Goal: Task Accomplishment & Management: Use online tool/utility

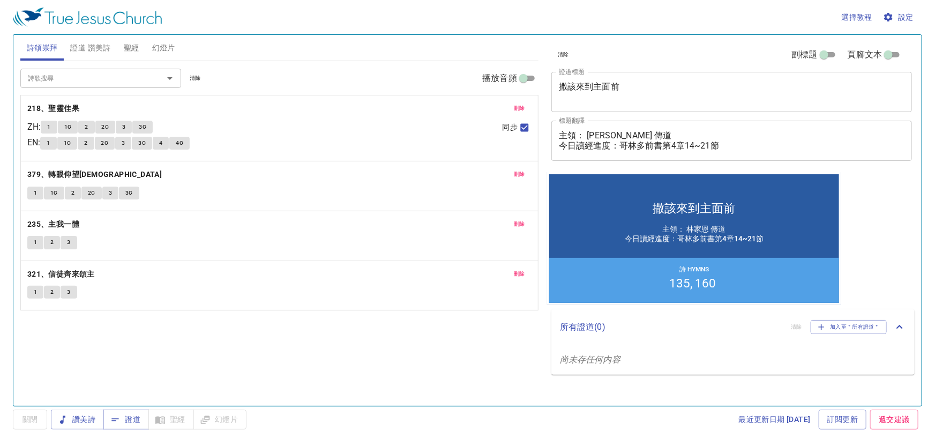
click at [192, 77] on span "清除" at bounding box center [195, 78] width 11 height 10
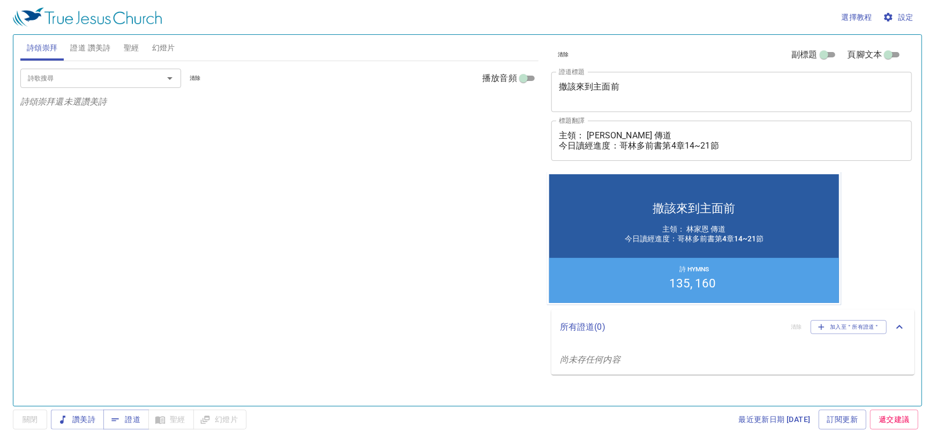
click at [108, 51] on span "證道 讚美詩" at bounding box center [90, 47] width 40 height 13
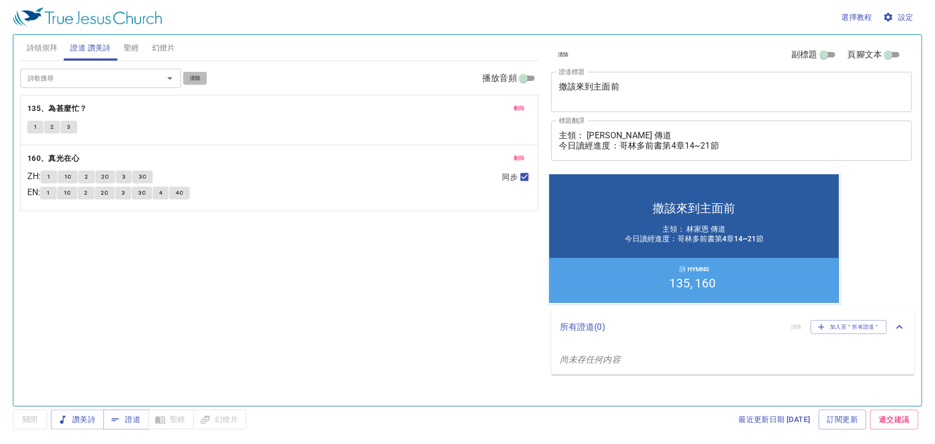
click at [200, 80] on span "清除" at bounding box center [195, 78] width 11 height 10
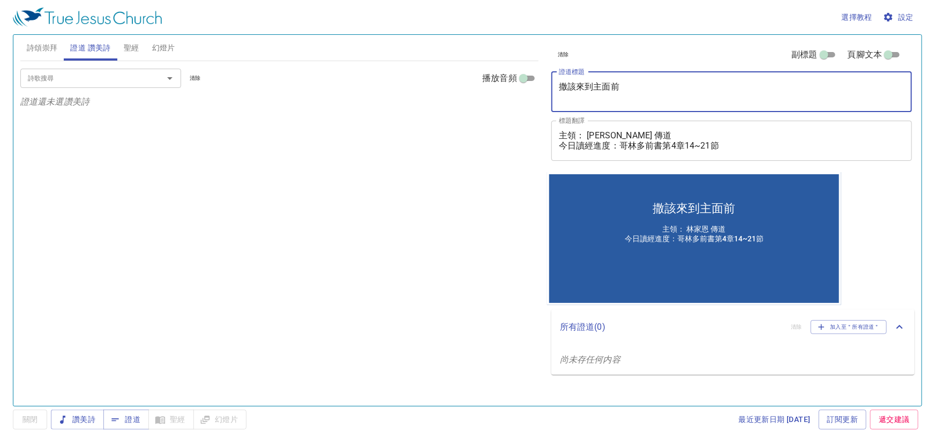
drag, startPoint x: 627, startPoint y: 82, endPoint x: 509, endPoint y: 78, distance: 118.0
click at [509, 78] on div "詩頌崇拜 證道 讚美詩 聖經 幻燈片 詩歌搜尋 詩歌搜尋 清除 播放音頻 詩頌崇拜還未選讚美詩 詩歌搜尋 詩歌搜尋 清除 播放音頻 證道還未選讚美詩 創世記 …" at bounding box center [467, 216] width 903 height 371
paste textarea "臺北教會安息日下午月佈道聚會-被神呼喚的生命-哭聲、信心、與恩典"
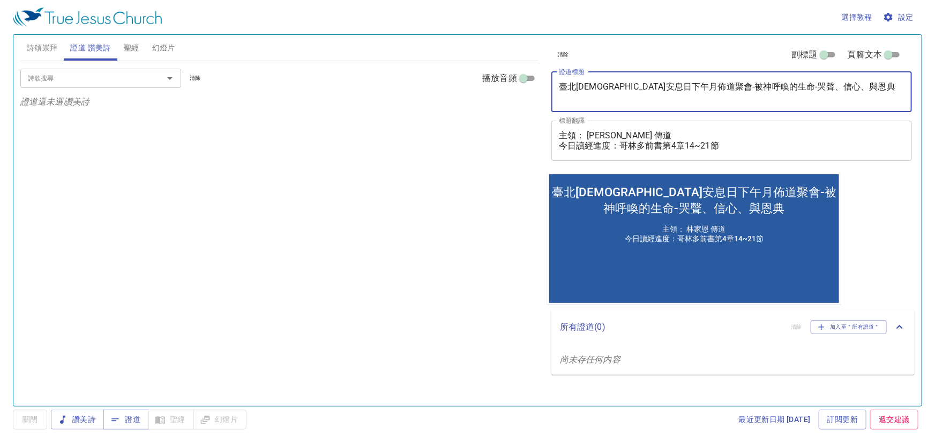
click at [685, 84] on textarea "臺北教會安息日下午月佈道聚會-被神呼喚的生命-哭聲、信心、與恩典" at bounding box center [732, 91] width 346 height 20
drag, startPoint x: 639, startPoint y: 87, endPoint x: 466, endPoint y: 80, distance: 173.2
click at [466, 80] on div "詩頌崇拜 證道 讚美詩 聖經 幻燈片 詩歌搜尋 詩歌搜尋 清除 播放音頻 詩頌崇拜還未選讚美詩 詩歌搜尋 詩歌搜尋 清除 播放音頻 證道還未選讚美詩 創世記 …" at bounding box center [467, 216] width 903 height 371
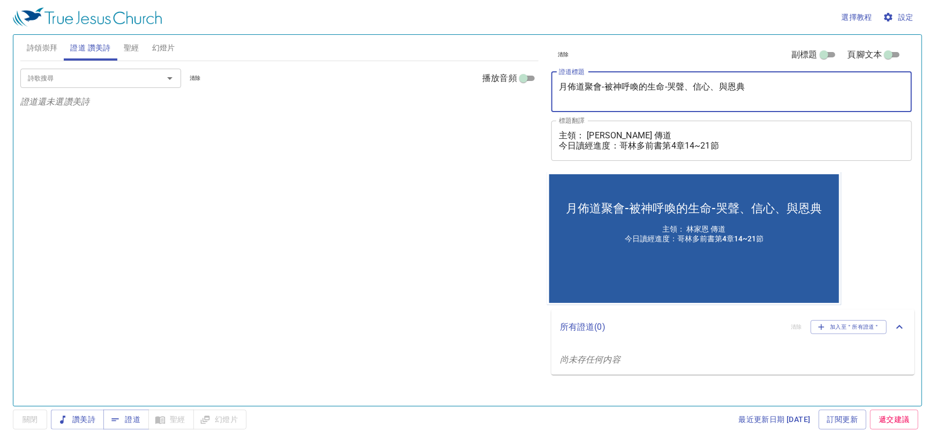
click at [586, 84] on textarea "月佈道聚會-被神呼喚的生命-哭聲、信心、與恩典" at bounding box center [732, 91] width 346 height 20
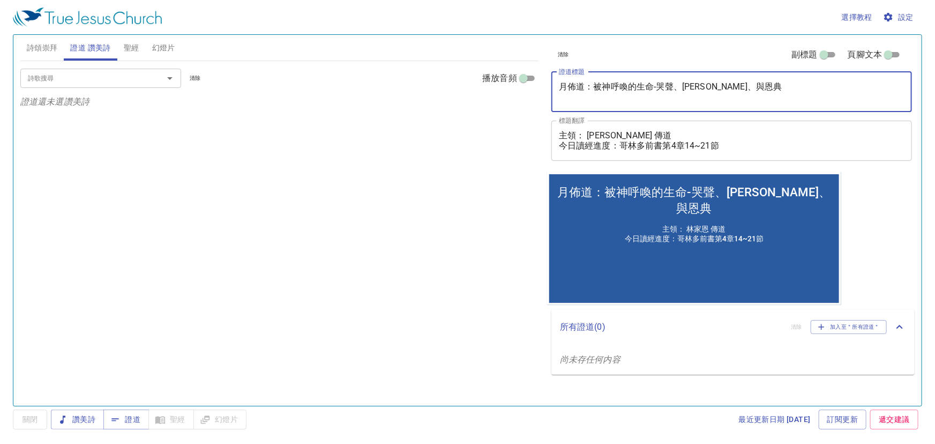
type textarea "月佈道：被神呼喚的生命-哭聲、[PERSON_NAME]、與恩典"
click at [672, 145] on textarea "主領： 林家恩 傳道 今日讀經進度：哥林多前書第4章14~21節" at bounding box center [732, 140] width 346 height 20
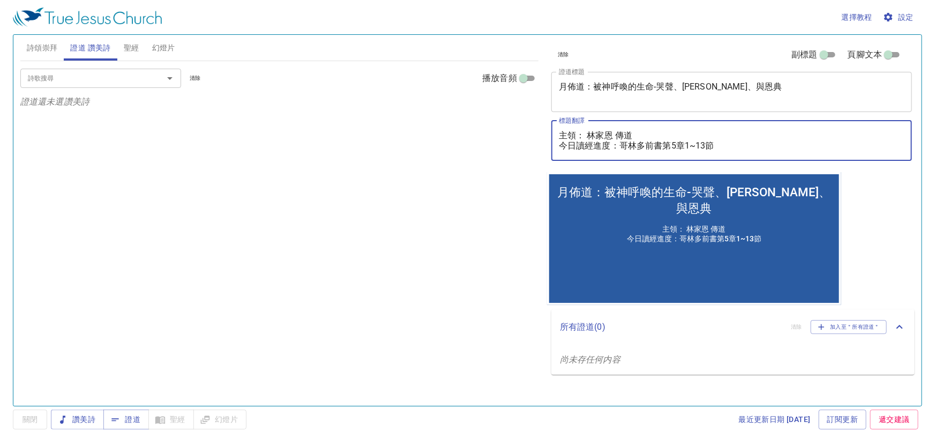
type textarea "主領： 林家恩 傳道 今日讀經進度：哥林多前書第5章1~13節"
click at [64, 80] on input "詩歌搜尋" at bounding box center [85, 78] width 123 height 12
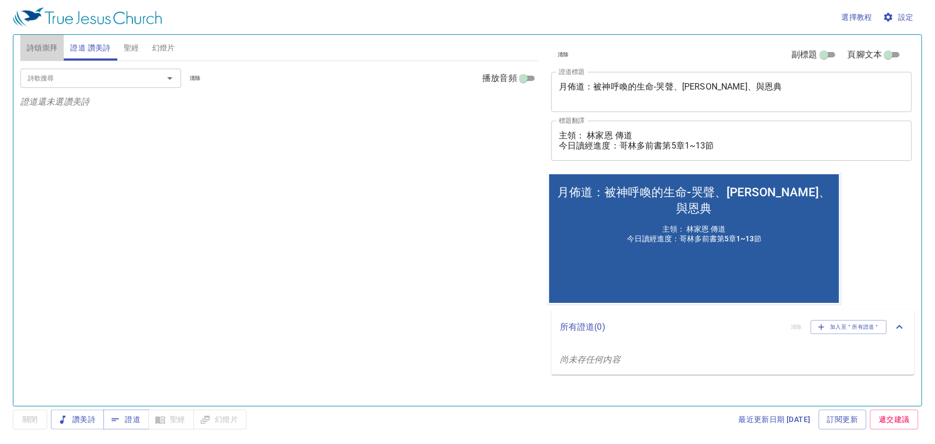
click at [54, 47] on span "詩頌崇拜" at bounding box center [42, 47] width 31 height 13
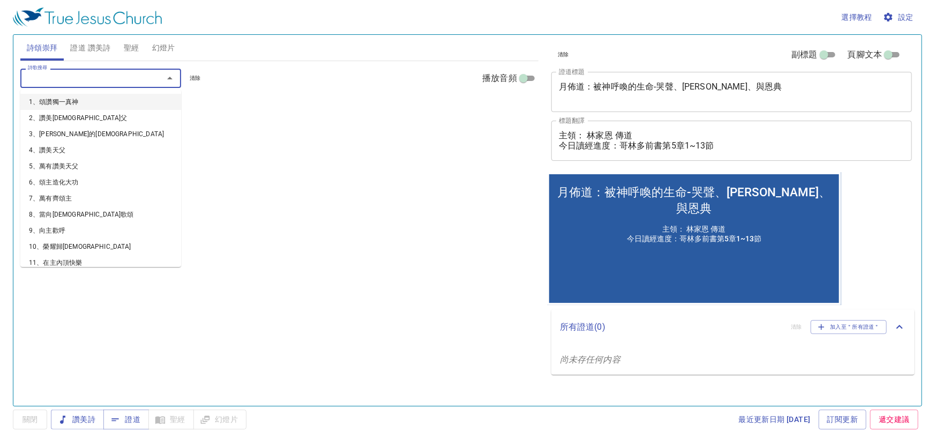
drag, startPoint x: 55, startPoint y: 74, endPoint x: 89, endPoint y: 58, distance: 38.4
click at [55, 74] on input "詩歌搜尋" at bounding box center [85, 78] width 123 height 12
click at [95, 46] on span "證道 讚美詩" at bounding box center [90, 47] width 40 height 13
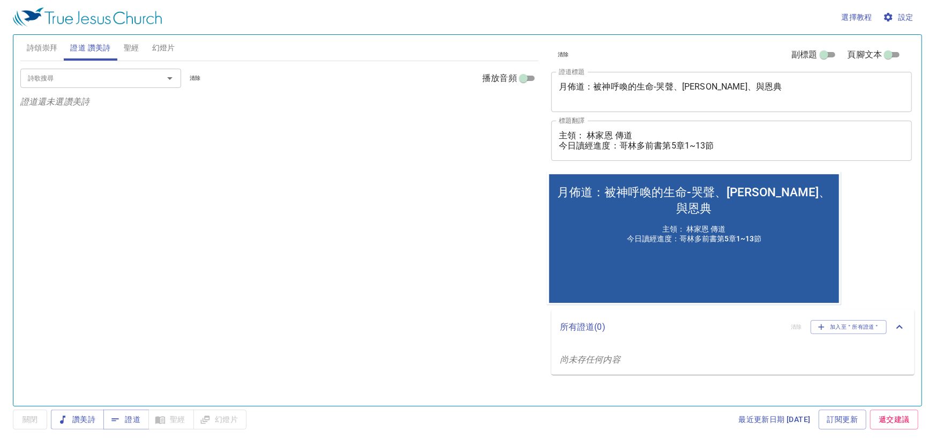
click at [103, 80] on input "詩歌搜尋" at bounding box center [85, 78] width 123 height 12
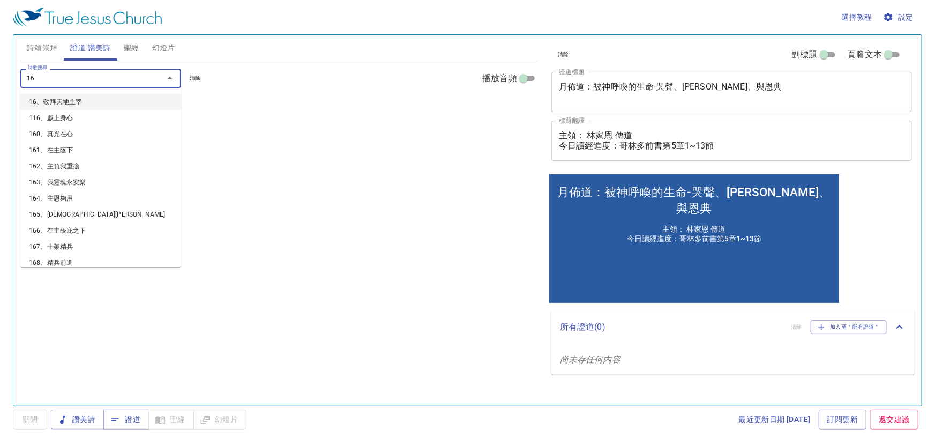
type input "166"
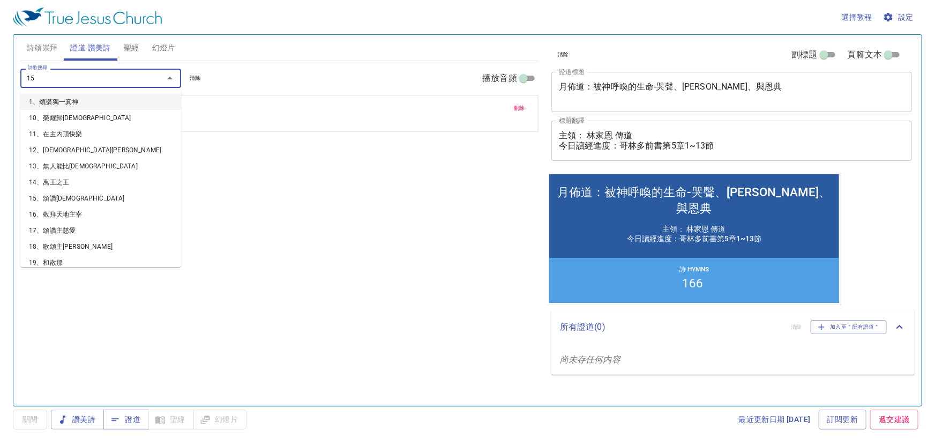
type input "155"
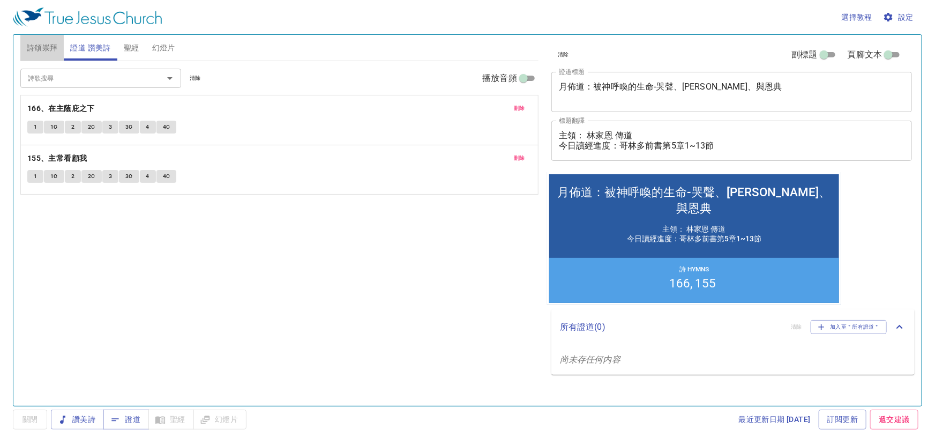
click at [42, 48] on span "詩頌崇拜" at bounding box center [42, 47] width 31 height 13
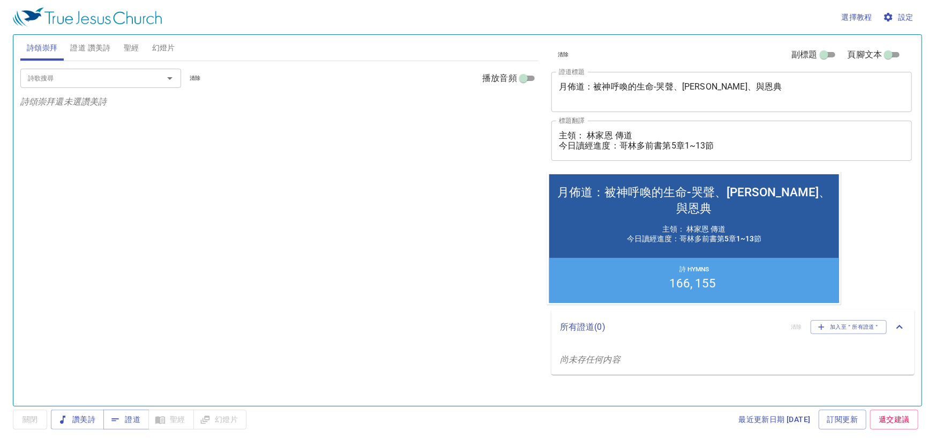
click at [86, 83] on input "詩歌搜尋" at bounding box center [85, 78] width 123 height 12
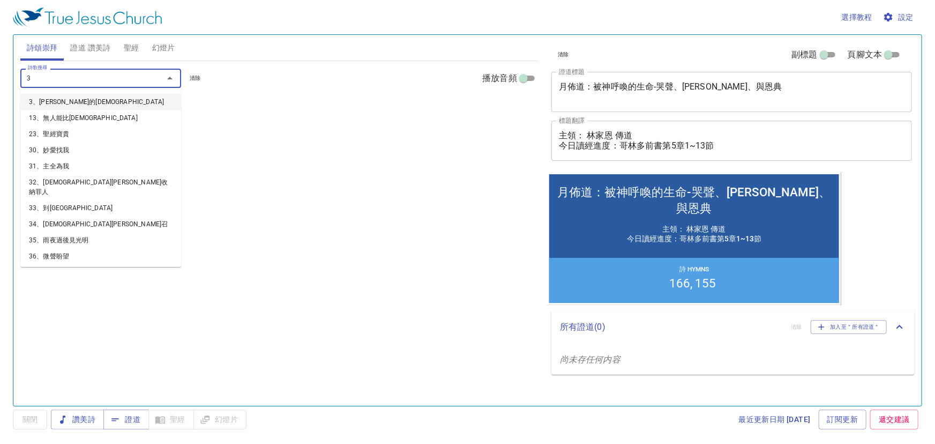
type input "35"
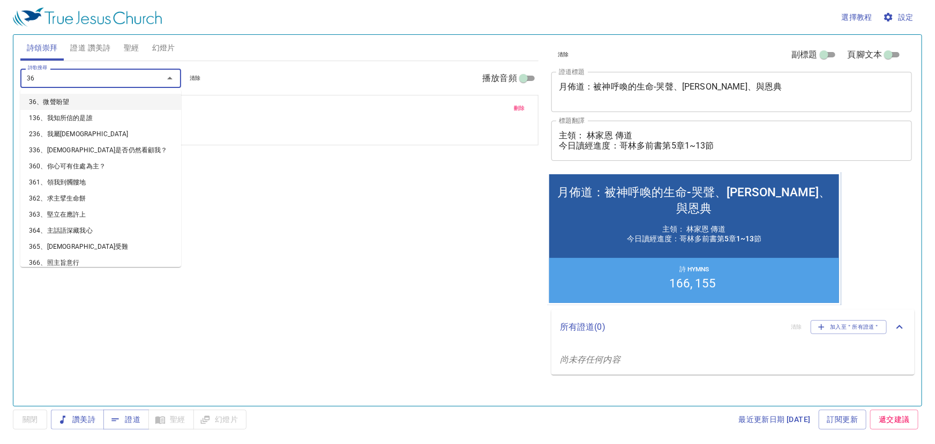
type input "360"
type input "375"
type input "417"
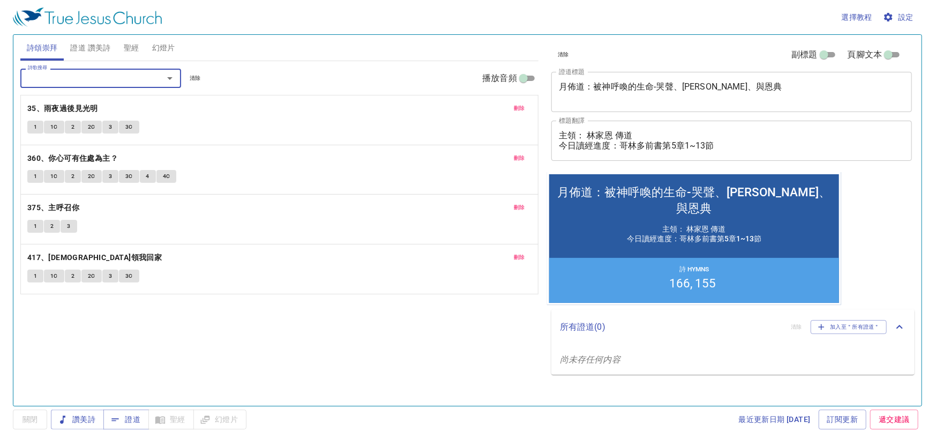
click at [94, 43] on span "證道 讚美詩" at bounding box center [90, 47] width 40 height 13
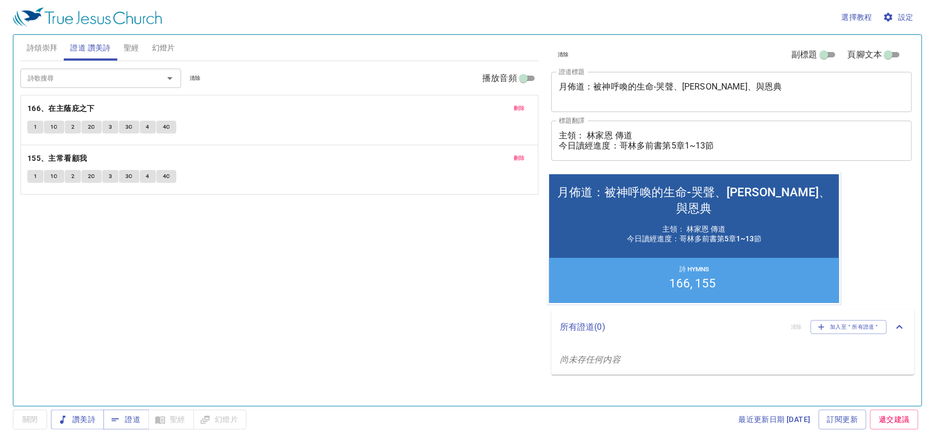
click at [198, 256] on div "詩歌搜尋 詩歌搜尋 清除 播放音頻 刪除 166、在主蔭庇之下 1 1C 2 2C 3 3C 4 4C 刪除 155、主常看顧我 1 1C 2 2C 3 3C…" at bounding box center [279, 228] width 518 height 335
drag, startPoint x: 525, startPoint y: 156, endPoint x: 316, endPoint y: 87, distance: 219.4
click at [524, 157] on span "刪除" at bounding box center [519, 158] width 11 height 10
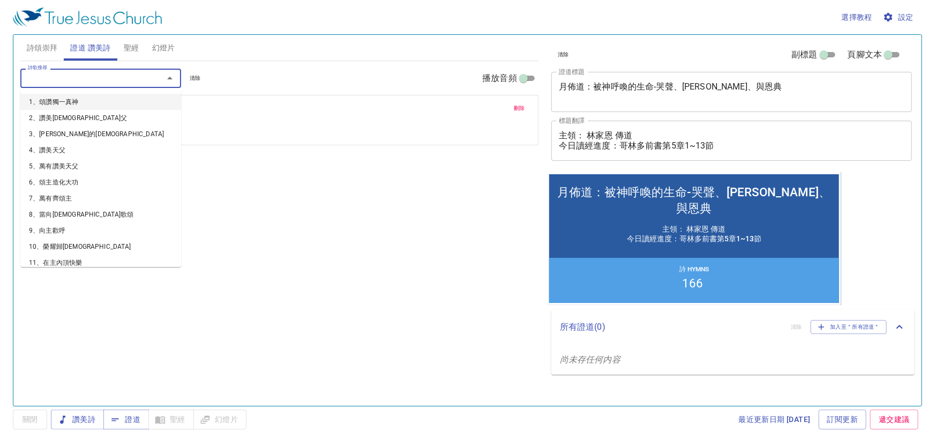
click at [70, 81] on input "詩歌搜尋" at bounding box center [85, 78] width 123 height 12
type input "151"
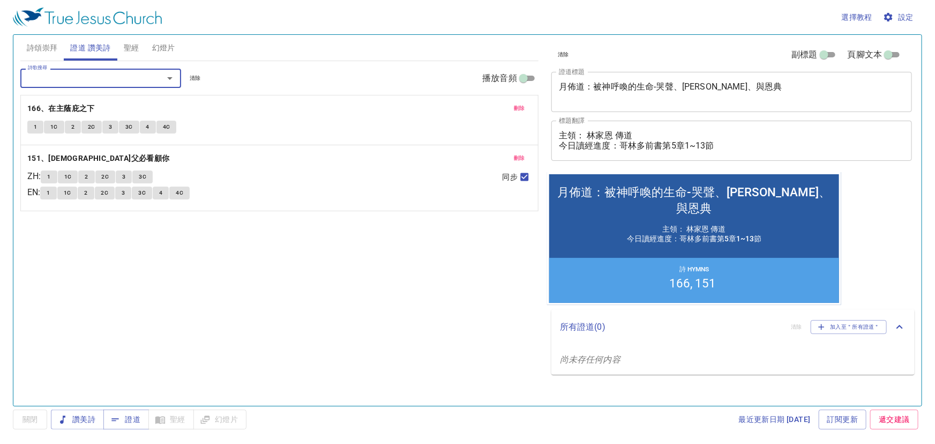
click at [43, 48] on span "詩頌崇拜" at bounding box center [42, 47] width 31 height 13
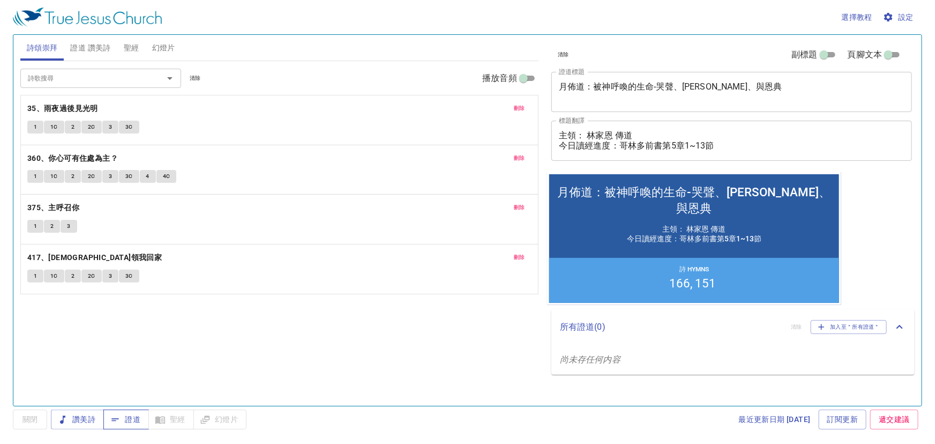
click at [123, 418] on span "證道" at bounding box center [126, 419] width 28 height 13
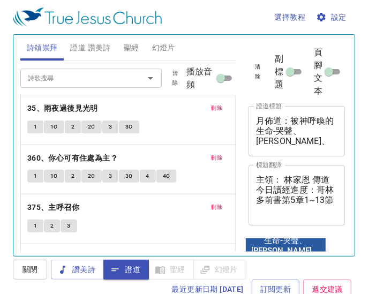
click at [260, 199] on textarea "主領： 林家恩 傳道 今日讀經進度：哥林多前書第5章1~13節" at bounding box center [296, 195] width 81 height 41
drag, startPoint x: 254, startPoint y: 189, endPoint x: 324, endPoint y: 212, distance: 73.9
click at [324, 212] on div "主領： 林家恩 傳道 今日讀經進度：哥林多前書第5章1~13節 x 標題翻譯" at bounding box center [297, 195] width 96 height 61
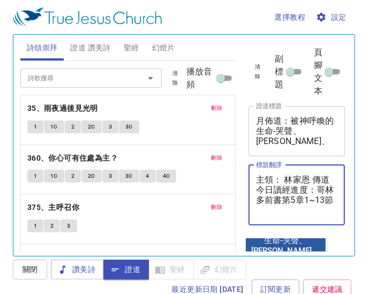
drag, startPoint x: 259, startPoint y: 187, endPoint x: 302, endPoint y: 210, distance: 49.1
click at [302, 210] on textarea "主領： 林家恩 傳道 今日讀經進度：哥林多前書第5章1~13節" at bounding box center [296, 195] width 81 height 41
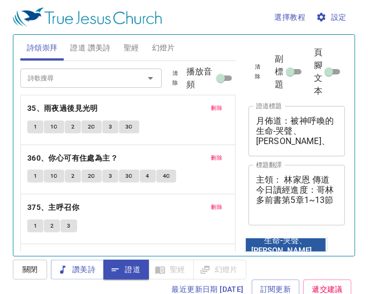
click at [6, 256] on div "選擇教程 設定 詩頌崇拜 證道 讚美詩 聖經 幻燈片 詩歌搜尋 詩歌搜尋 清除 播放音頻 刪除 35、雨夜過後見光明 1 1C 2 2C 3 3C 刪除 36…" at bounding box center [184, 147] width 368 height 294
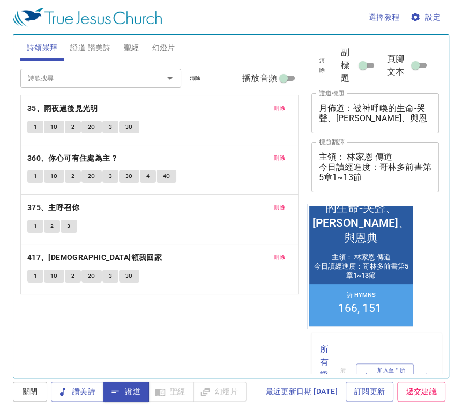
click at [29, 349] on div "詩歌搜尋 詩歌搜尋 清除 播放音頻 刪除 35、雨夜過後見光明 1 1C 2 2C 3 3C 刪除 360、你心可有住處為主？ 1 1C 2 2C 3 3C …" at bounding box center [159, 215] width 278 height 308
click at [88, 44] on span "證道 讚美詩" at bounding box center [90, 47] width 40 height 13
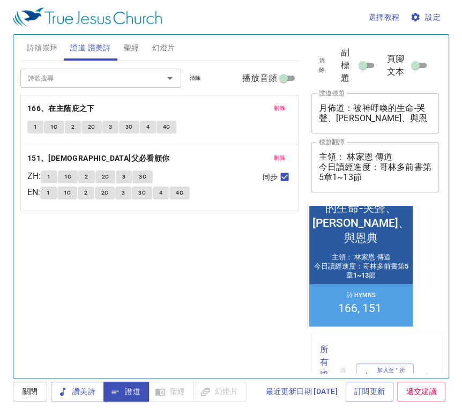
click at [123, 102] on p "166、在主蔭庇之下" at bounding box center [159, 108] width 264 height 13
click at [45, 43] on span "詩頌崇拜" at bounding box center [42, 47] width 31 height 13
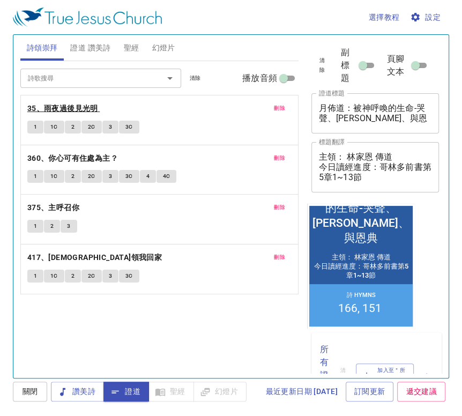
click at [92, 112] on b "35、雨夜過後見光明" at bounding box center [62, 108] width 71 height 13
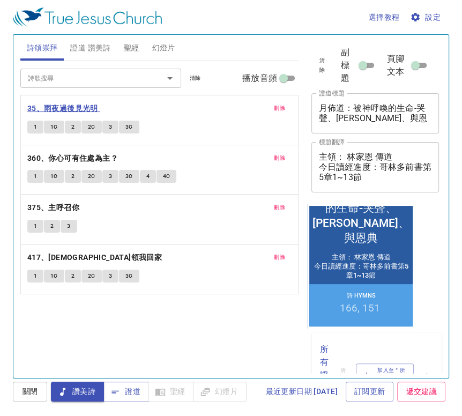
click at [92, 107] on b "35、雨夜過後見光明" at bounding box center [62, 108] width 71 height 13
click at [74, 102] on b "35、雨夜過後見光明" at bounding box center [62, 108] width 71 height 13
click at [36, 128] on span "1" at bounding box center [35, 127] width 3 height 10
click at [219, 342] on div "詩歌搜尋 詩歌搜尋 清除 播放音頻 刪除 35、雨夜過後見光明 1 1C 2 2C 3 3C 刪除 360、你心可有住處為主？ 1 1C 2 2C 3 3C …" at bounding box center [159, 215] width 278 height 308
click at [54, 124] on span "1C" at bounding box center [54, 127] width 8 height 10
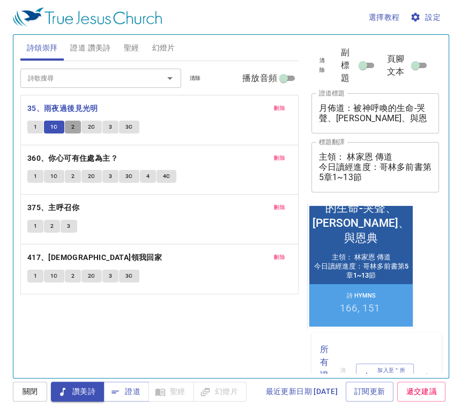
click at [76, 127] on button "2" at bounding box center [73, 127] width 16 height 13
click at [89, 126] on span "2C" at bounding box center [92, 127] width 8 height 10
click at [114, 126] on button "3" at bounding box center [110, 127] width 16 height 13
click at [130, 128] on span "3C" at bounding box center [129, 127] width 8 height 10
click at [75, 155] on b "360、你心可有住處為主？" at bounding box center [72, 158] width 91 height 13
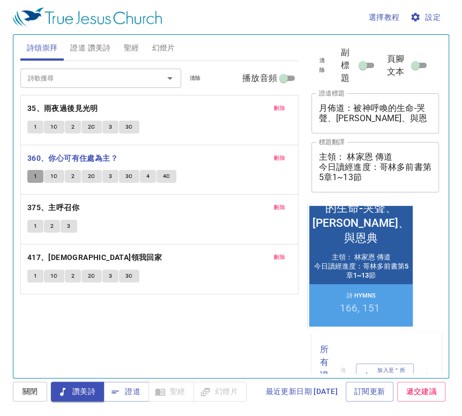
click at [37, 178] on button "1" at bounding box center [35, 176] width 16 height 13
click at [56, 173] on span "1C" at bounding box center [54, 176] width 8 height 10
click at [75, 175] on button "2" at bounding box center [73, 176] width 16 height 13
click at [91, 175] on span "2C" at bounding box center [92, 176] width 8 height 10
click at [113, 176] on button "3" at bounding box center [110, 176] width 16 height 13
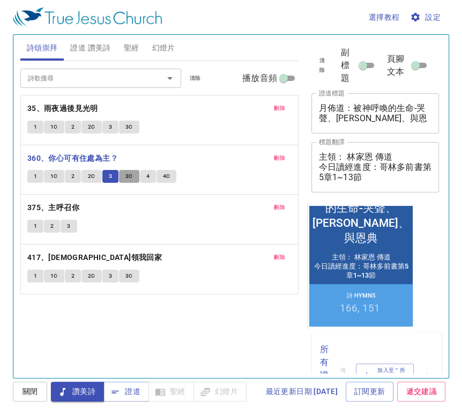
click at [130, 177] on span "3C" at bounding box center [129, 176] width 8 height 10
click at [152, 173] on button "4" at bounding box center [148, 176] width 16 height 13
click at [174, 178] on button "4C" at bounding box center [166, 176] width 20 height 13
click at [39, 207] on b "375、主呼召你" at bounding box center [53, 207] width 52 height 13
click at [35, 228] on span "1" at bounding box center [35, 226] width 3 height 10
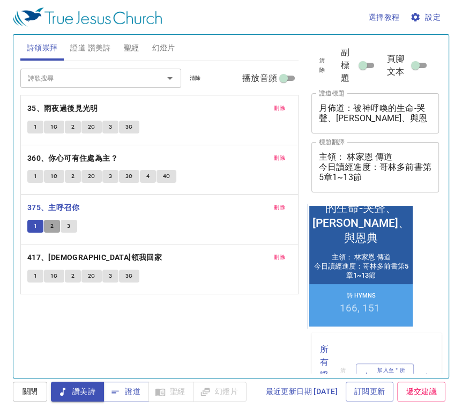
click at [53, 225] on span "2" at bounding box center [51, 226] width 3 height 10
click at [70, 226] on button "3" at bounding box center [69, 226] width 16 height 13
click at [133, 391] on span "證道" at bounding box center [126, 391] width 28 height 13
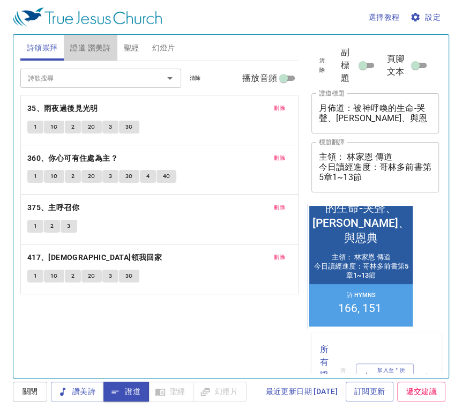
click at [99, 48] on span "證道 讚美詩" at bounding box center [90, 47] width 40 height 13
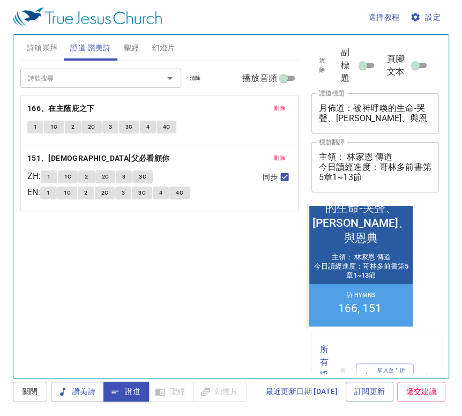
click at [57, 100] on div "刪除 166、在主蔭庇之下 1 1C 2 2C 3 3C 4 4C" at bounding box center [159, 119] width 277 height 49
click at [65, 110] on b "166、在主蔭庇之下" at bounding box center [61, 108] width 68 height 13
click at [34, 123] on span "1" at bounding box center [35, 127] width 3 height 10
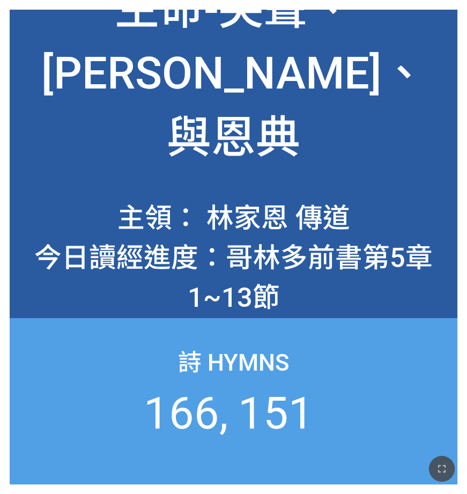
drag, startPoint x: 439, startPoint y: 468, endPoint x: 439, endPoint y: 501, distance: 32.2
click at [439, 466] on icon "button" at bounding box center [441, 468] width 13 height 13
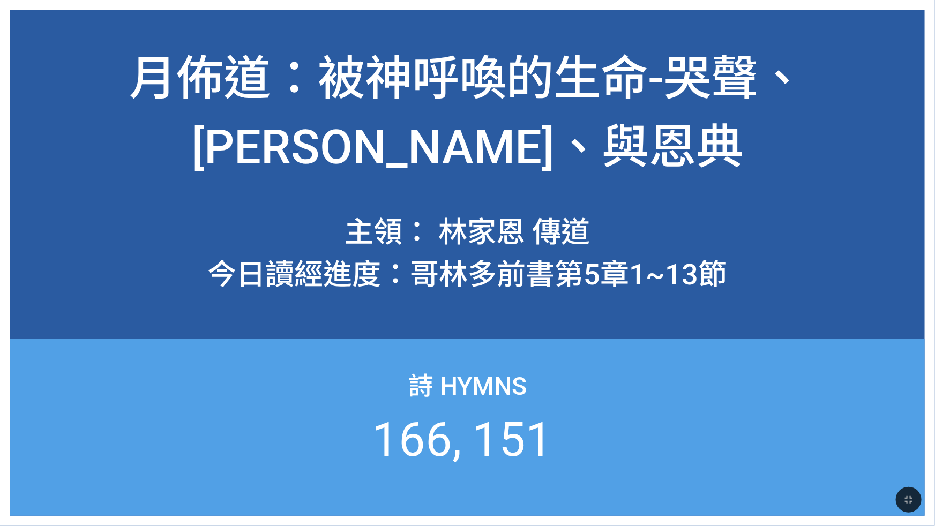
click at [0, 189] on div "月佈道：被神呼喚的生命-哭聲、信心、與恩典 月佈道：被神呼喚的生命-哭聲、信心、與恩典 主領： 林家恩 傳道 今日讀經進度：哥林多前書第5章1~13節 主領：…" at bounding box center [467, 263] width 935 height 526
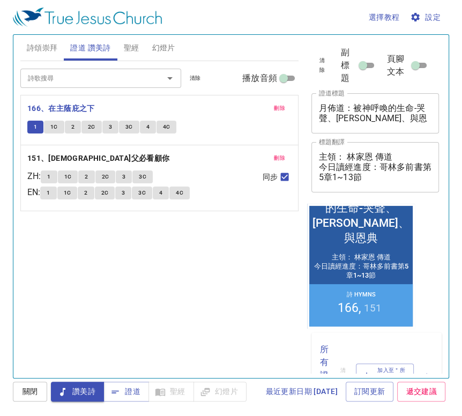
click at [58, 127] on button "1C" at bounding box center [54, 127] width 20 height 13
click at [74, 125] on span "2" at bounding box center [72, 127] width 3 height 10
click at [96, 125] on button "2C" at bounding box center [91, 127] width 20 height 13
click at [110, 127] on span "3" at bounding box center [110, 127] width 3 height 10
click at [130, 128] on span "3C" at bounding box center [129, 127] width 8 height 10
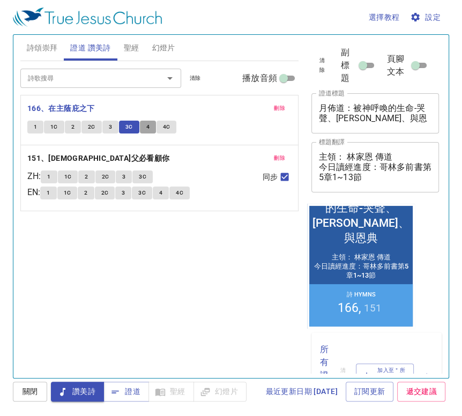
click at [151, 129] on button "4" at bounding box center [148, 127] width 16 height 13
click at [170, 128] on button "4C" at bounding box center [166, 127] width 20 height 13
click at [128, 47] on span "聖經" at bounding box center [132, 47] width 16 height 13
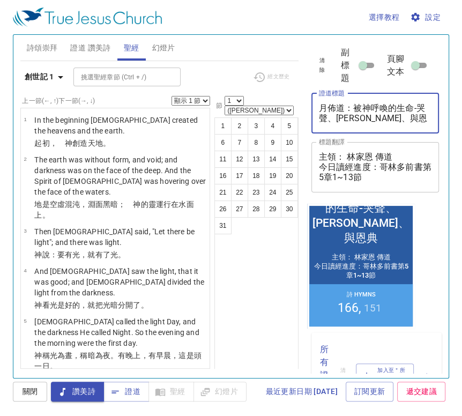
click at [354, 106] on textarea "月佈道：被神呼喚的生命-哭聲、[PERSON_NAME]、與恩典" at bounding box center [375, 113] width 113 height 20
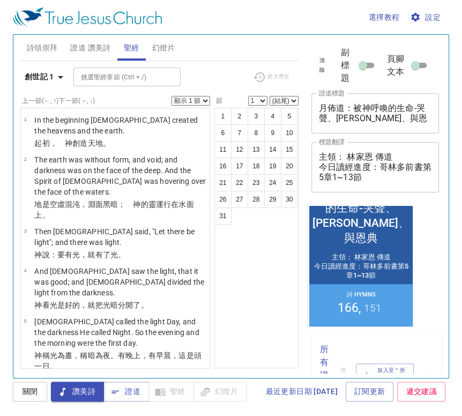
click at [277, 292] on div "1 2 3 4 5 6 7 8 9 10 11 12 13 14 15 16 17 18 19 20 21 22 23 24 25 26 27 28 29 3…" at bounding box center [256, 238] width 84 height 260
click at [138, 392] on span "證道" at bounding box center [126, 391] width 28 height 13
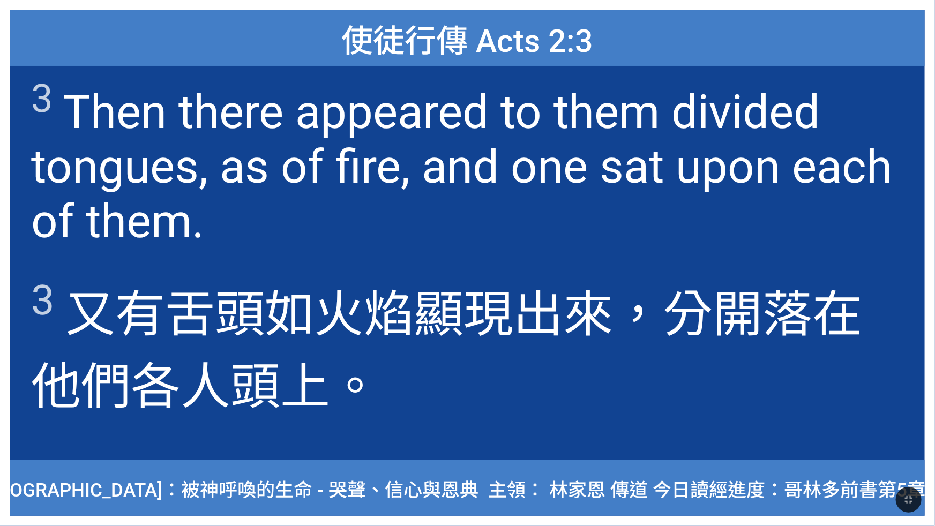
click at [669, 86] on span "3 Then there appeared to them divided tongues, as of fire, and one sat upon eac…" at bounding box center [467, 162] width 872 height 173
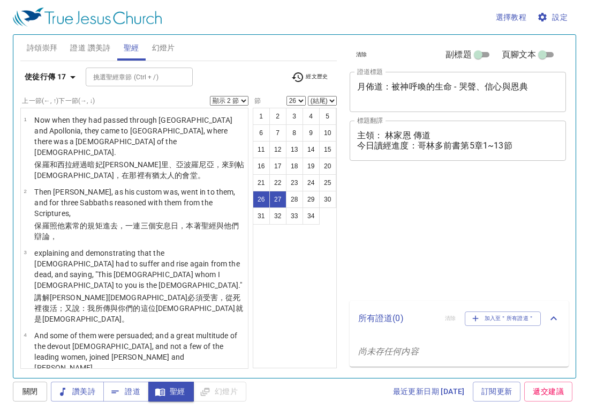
select select "2"
select select "26"
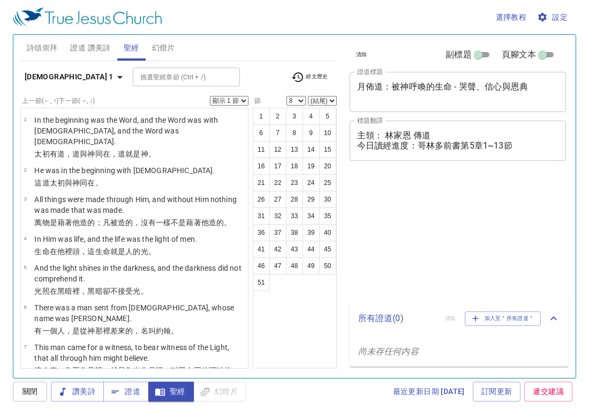
select select "8"
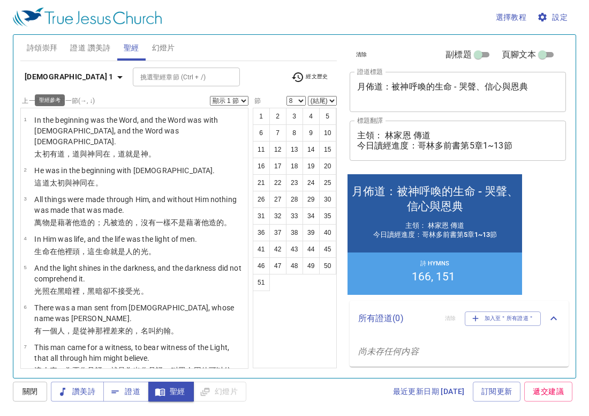
click at [48, 72] on b "約翰福音 1" at bounding box center [69, 76] width 89 height 13
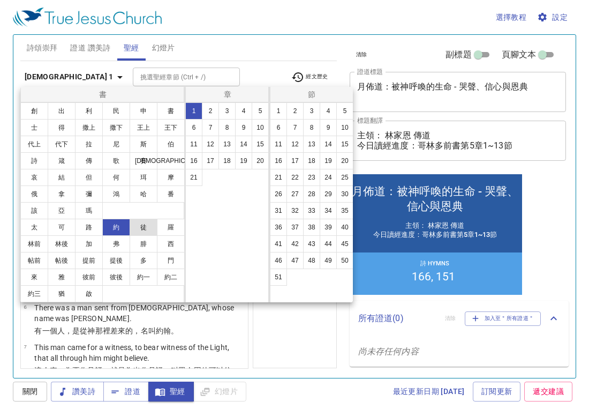
click at [144, 228] on button "徒" at bounding box center [144, 227] width 28 height 17
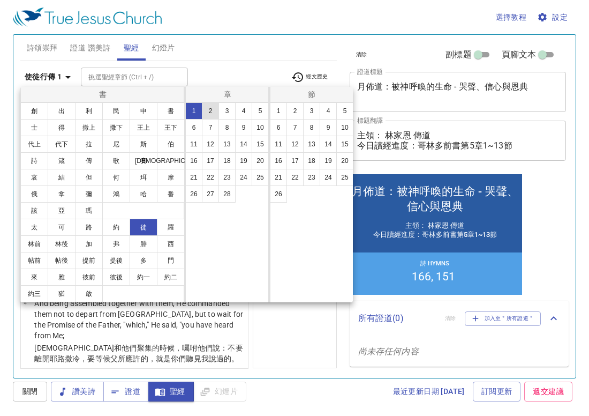
click at [213, 106] on button "2" at bounding box center [210, 110] width 17 height 17
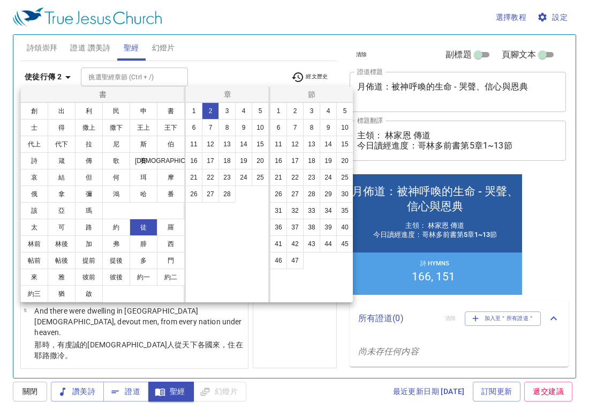
click at [286, 343] on div at bounding box center [294, 208] width 589 height 416
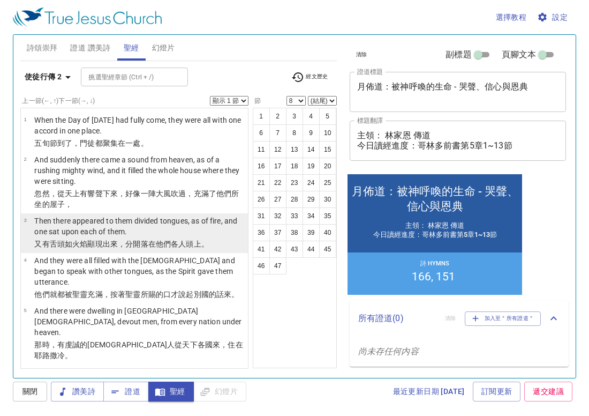
click at [148, 241] on wg2523 "在 他們 各人 頭上。" at bounding box center [178, 244] width 61 height 9
select select "3"
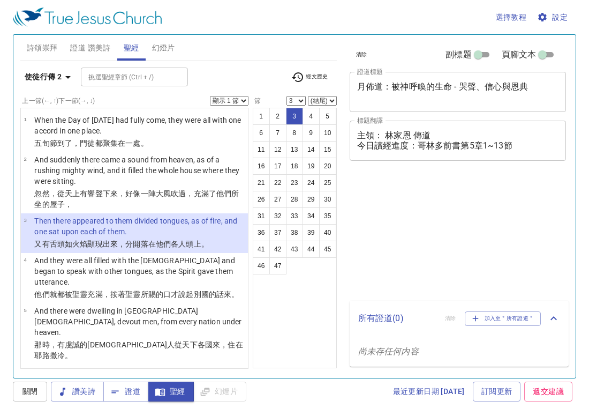
select select "3"
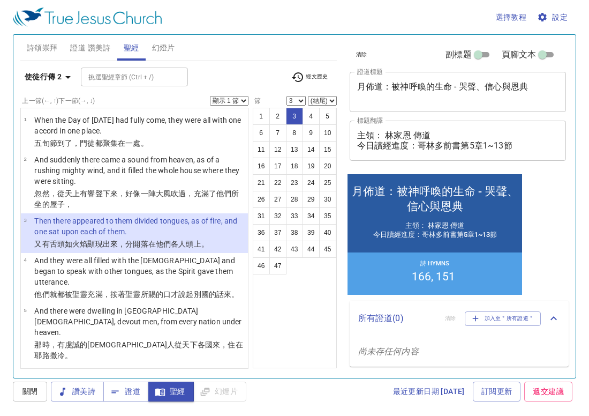
click at [560, 231] on div "清除 副標題 頁腳文本 證道標題 月佈道：被神呼喚的生命 - 哭聲、信心與恩典 x 證道標題 標題翻譯 主領： 林家恩 傳道 今日讀經進度：哥林多前書第5章1…" at bounding box center [457, 202] width 233 height 343
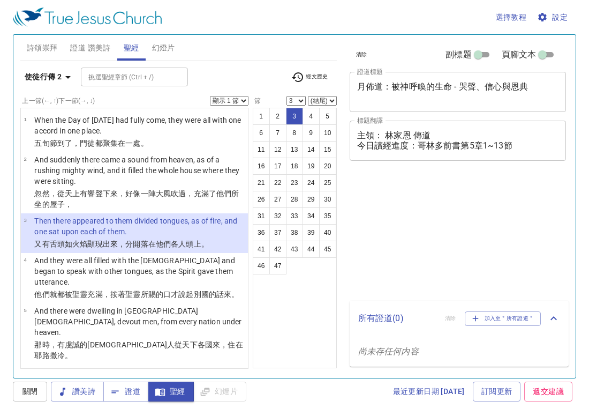
select select "3"
